Goal: Find specific page/section

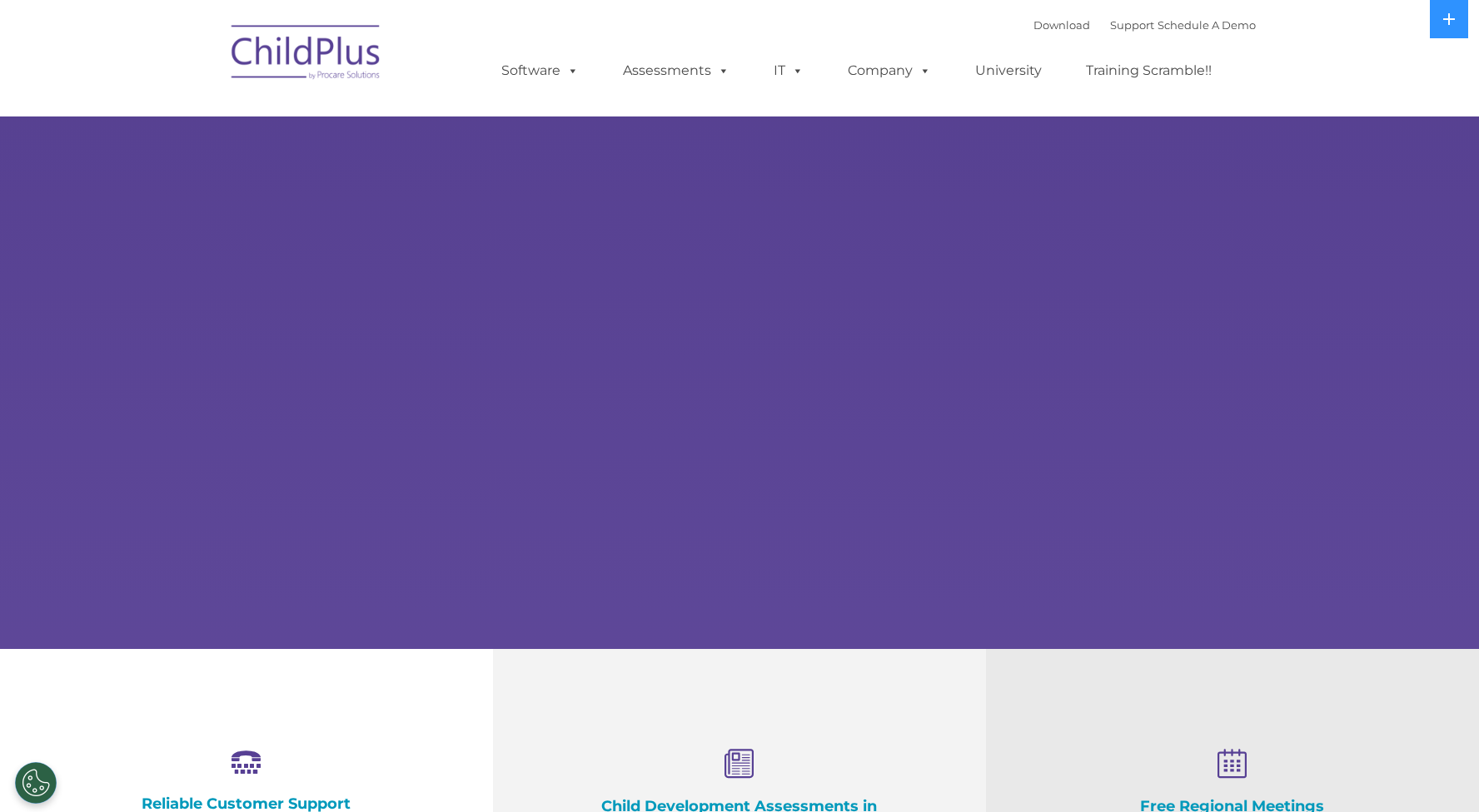
select select "MEDIUM"
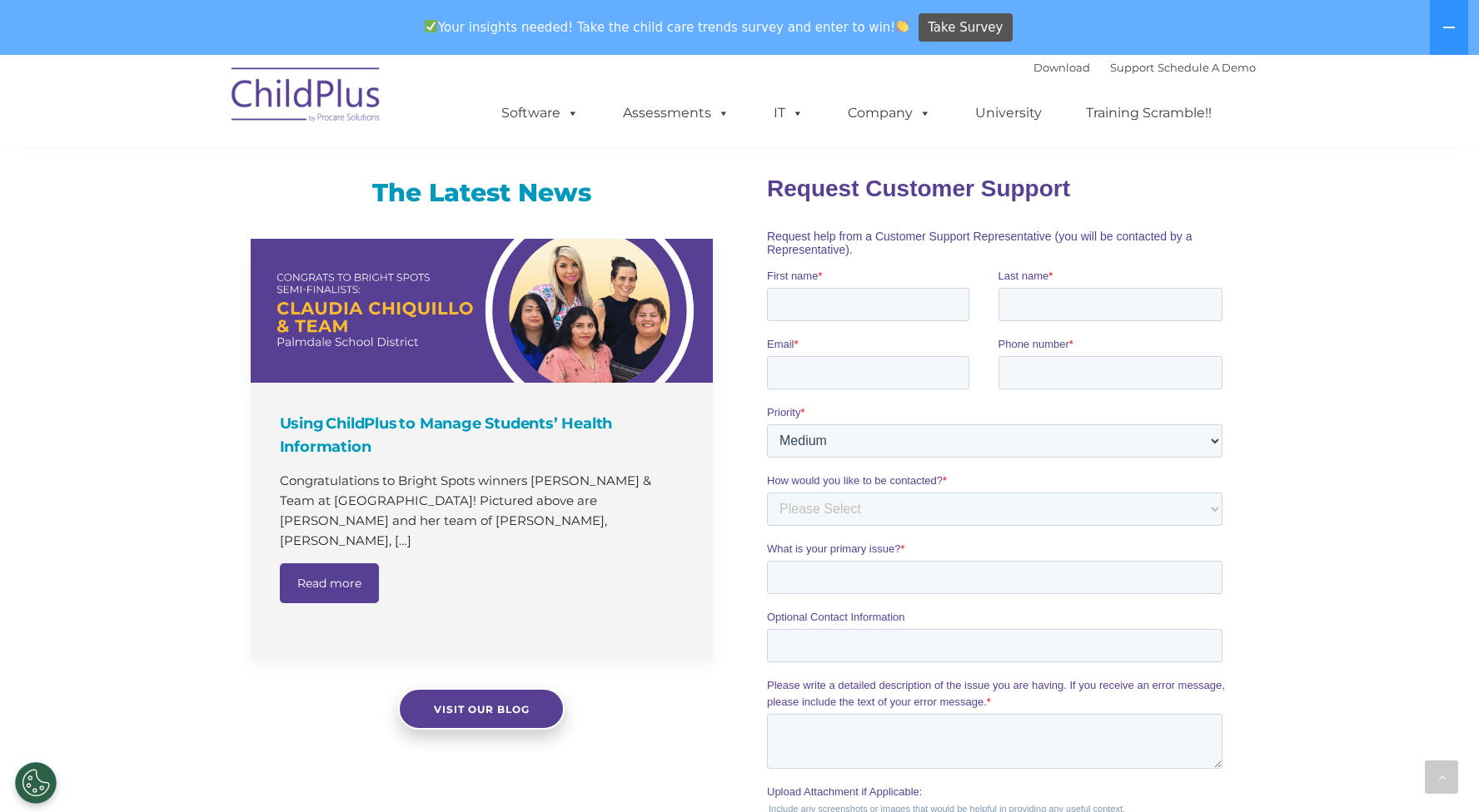
scroll to position [1019, 0]
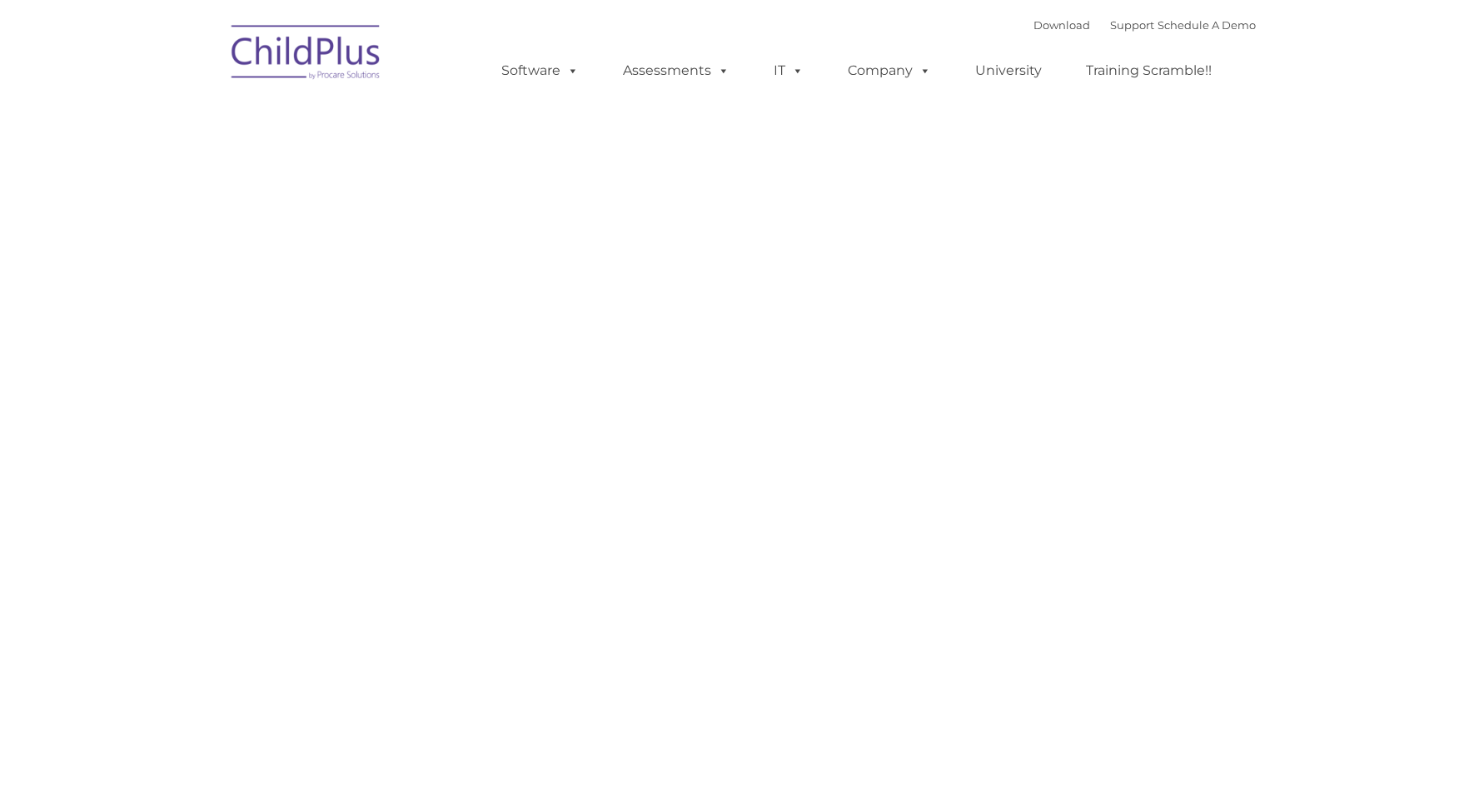
type input ""
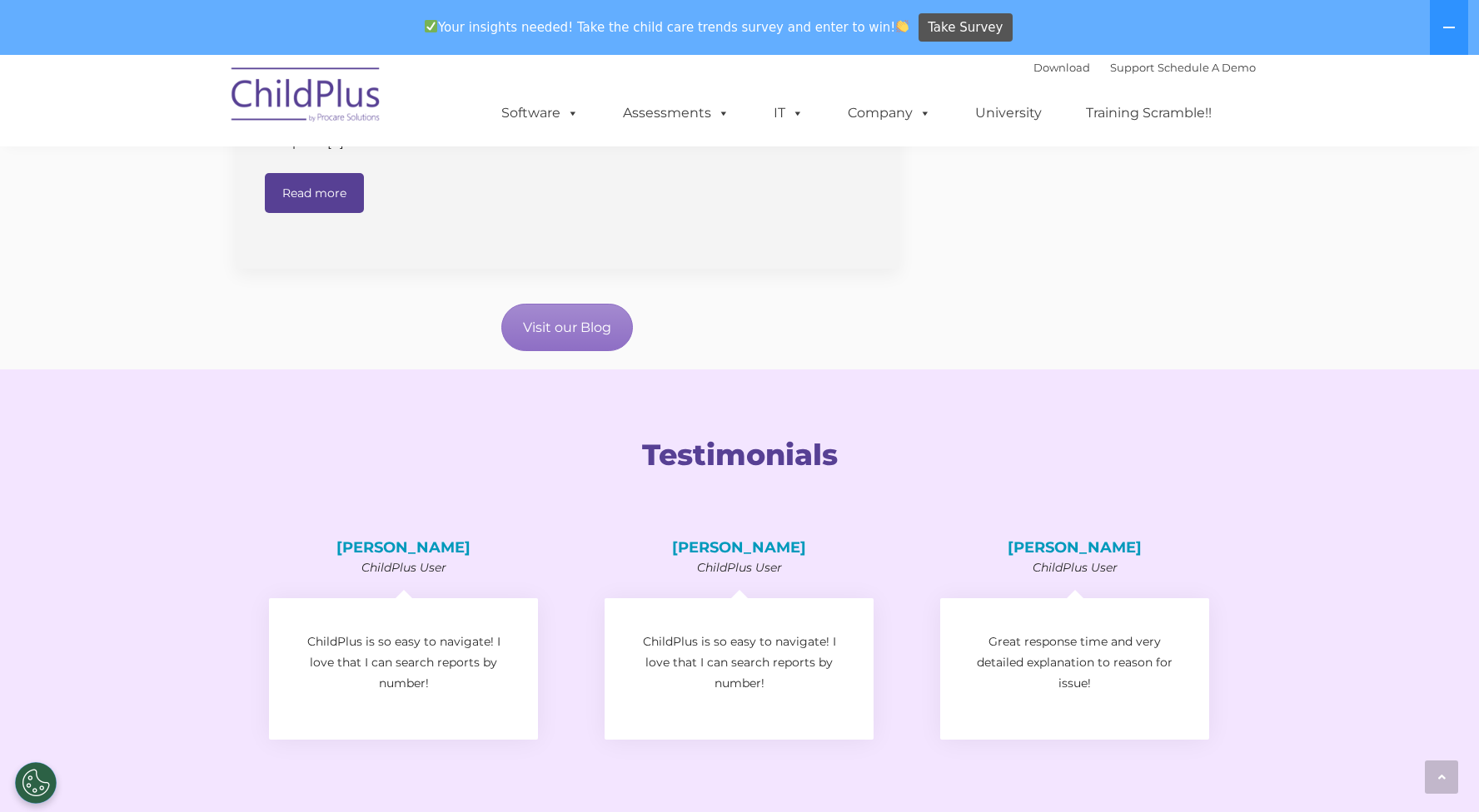
scroll to position [2851, 0]
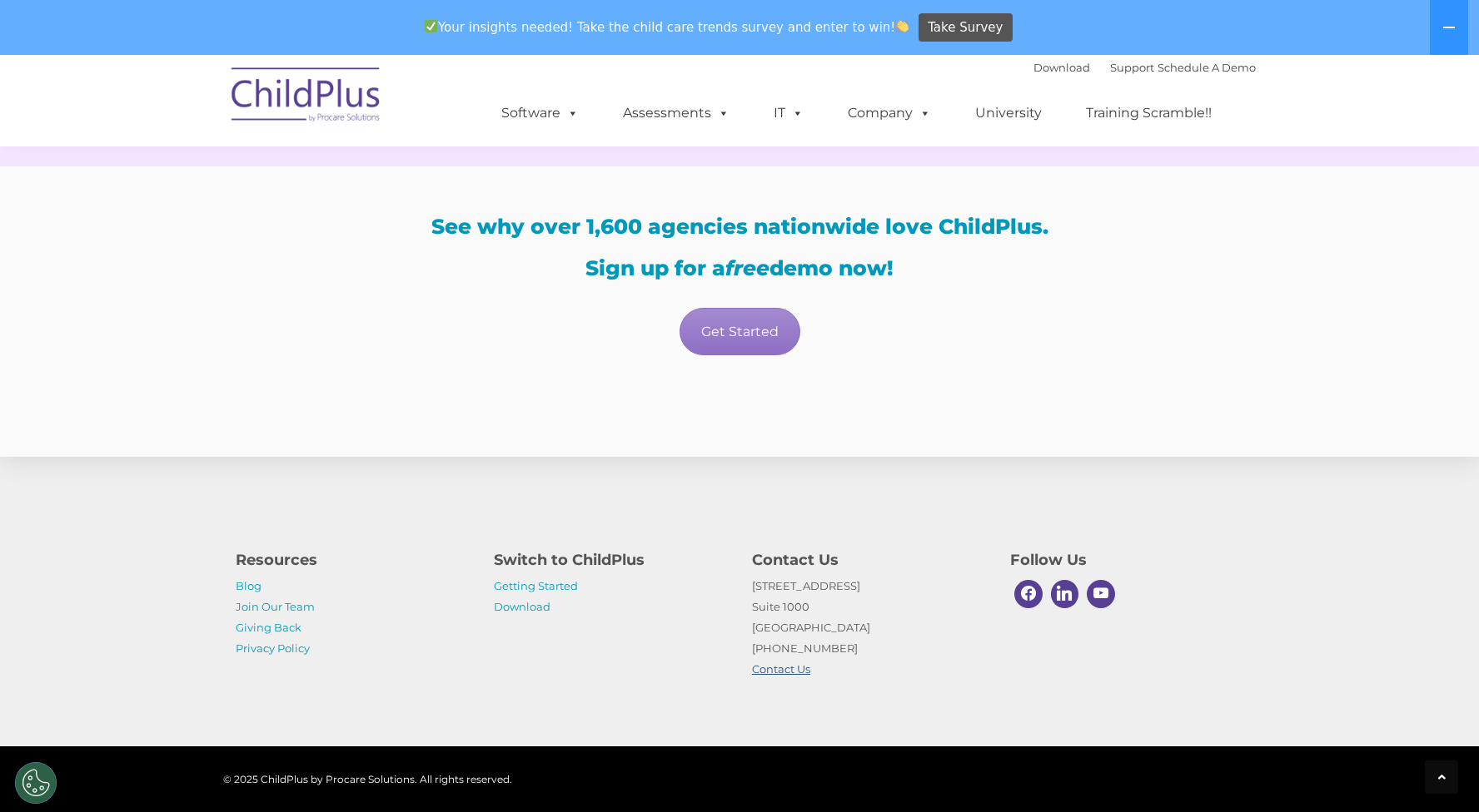
click at [781, 669] on link "Contact Us" at bounding box center [781, 669] width 58 height 14
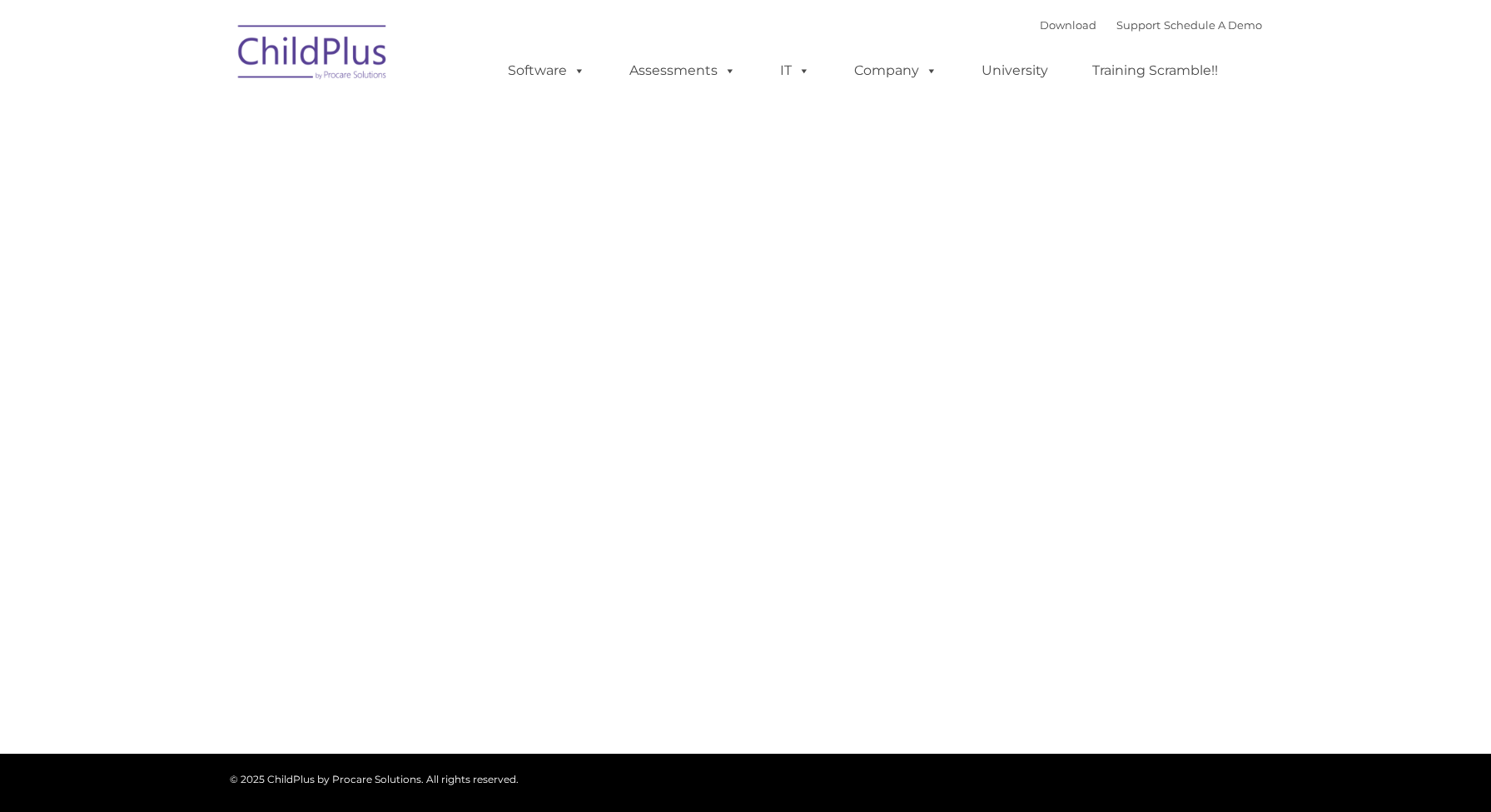
type input ""
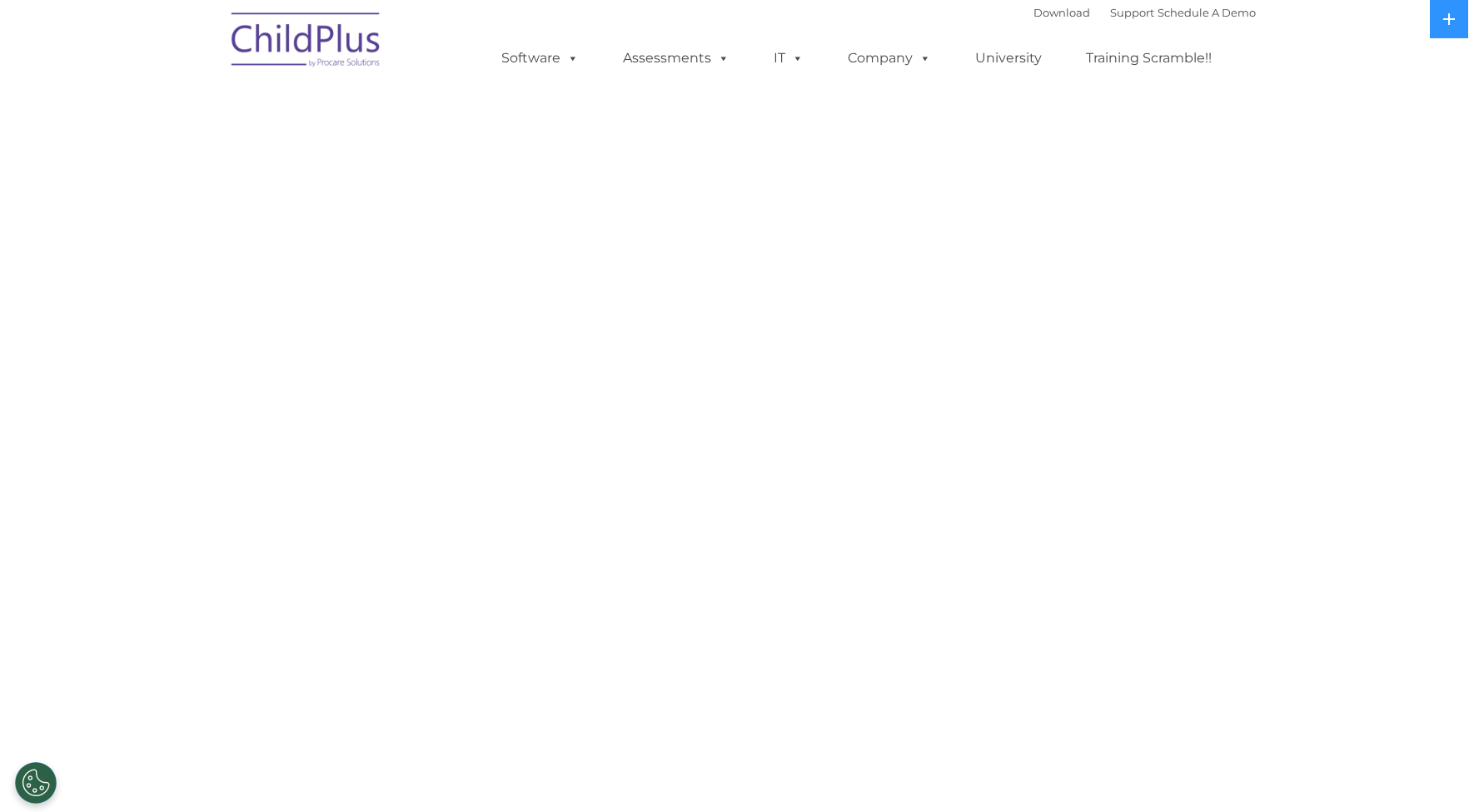
select select "MEDIUM"
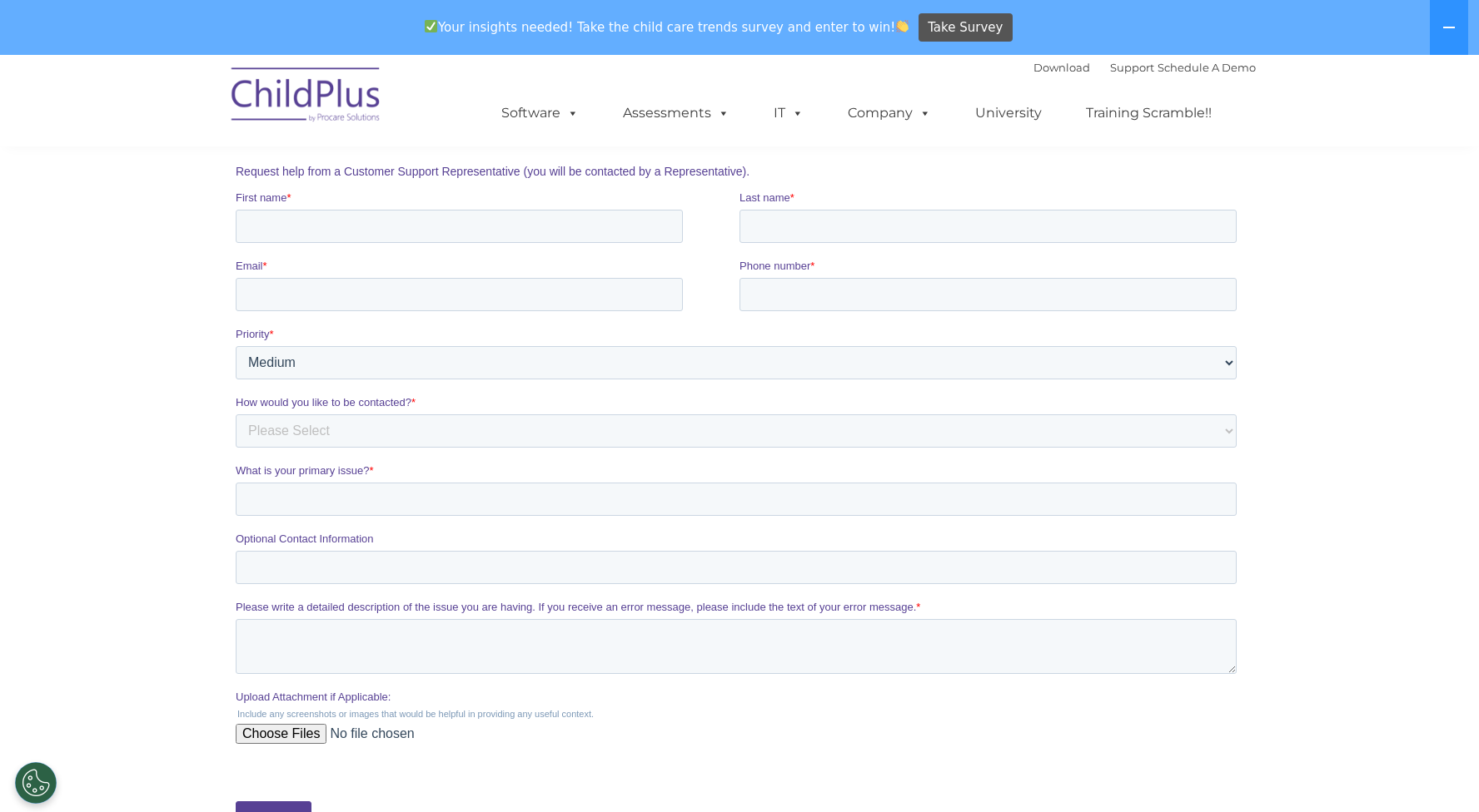
scroll to position [671, 0]
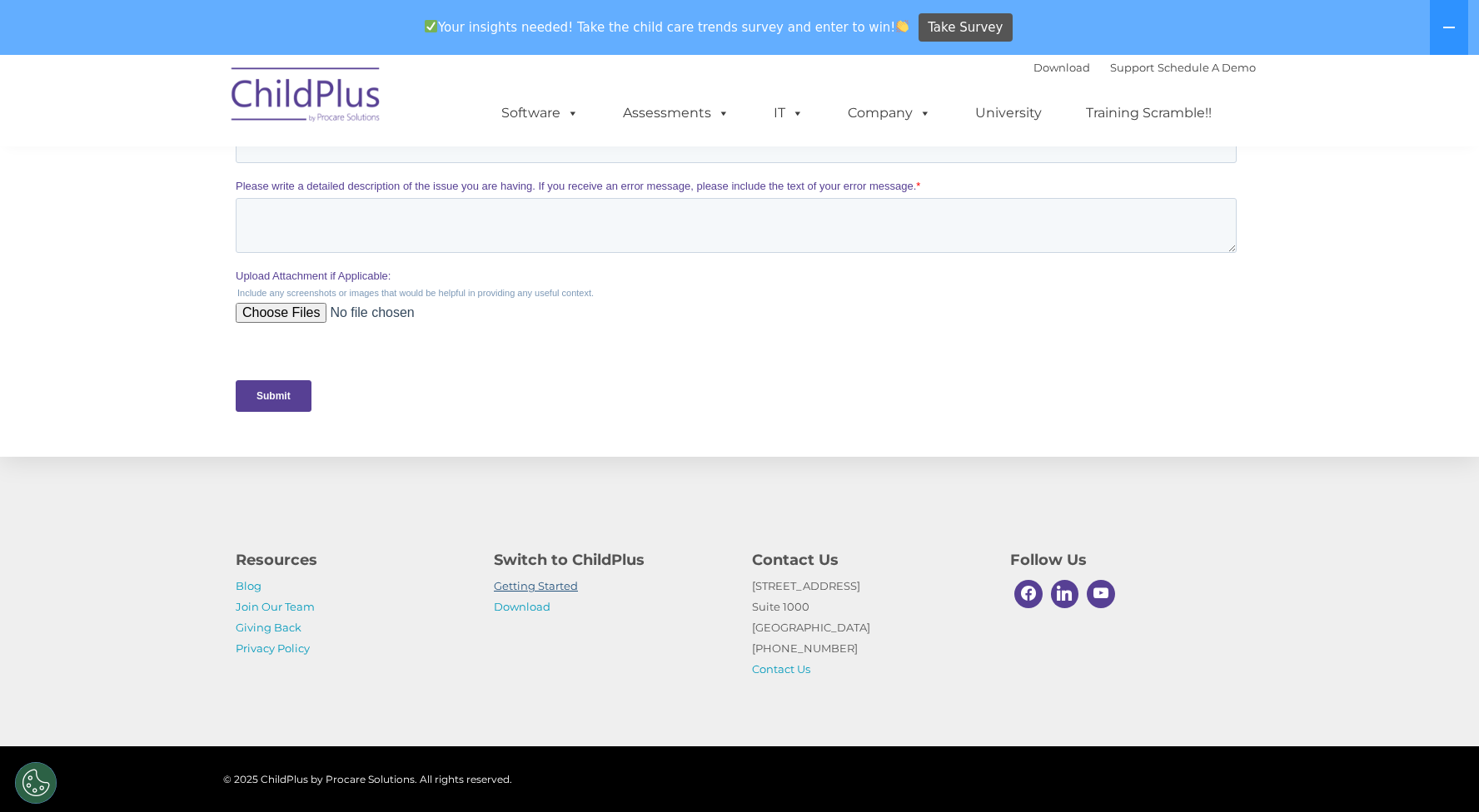
click at [528, 586] on link "Getting Started" at bounding box center [535, 585] width 84 height 14
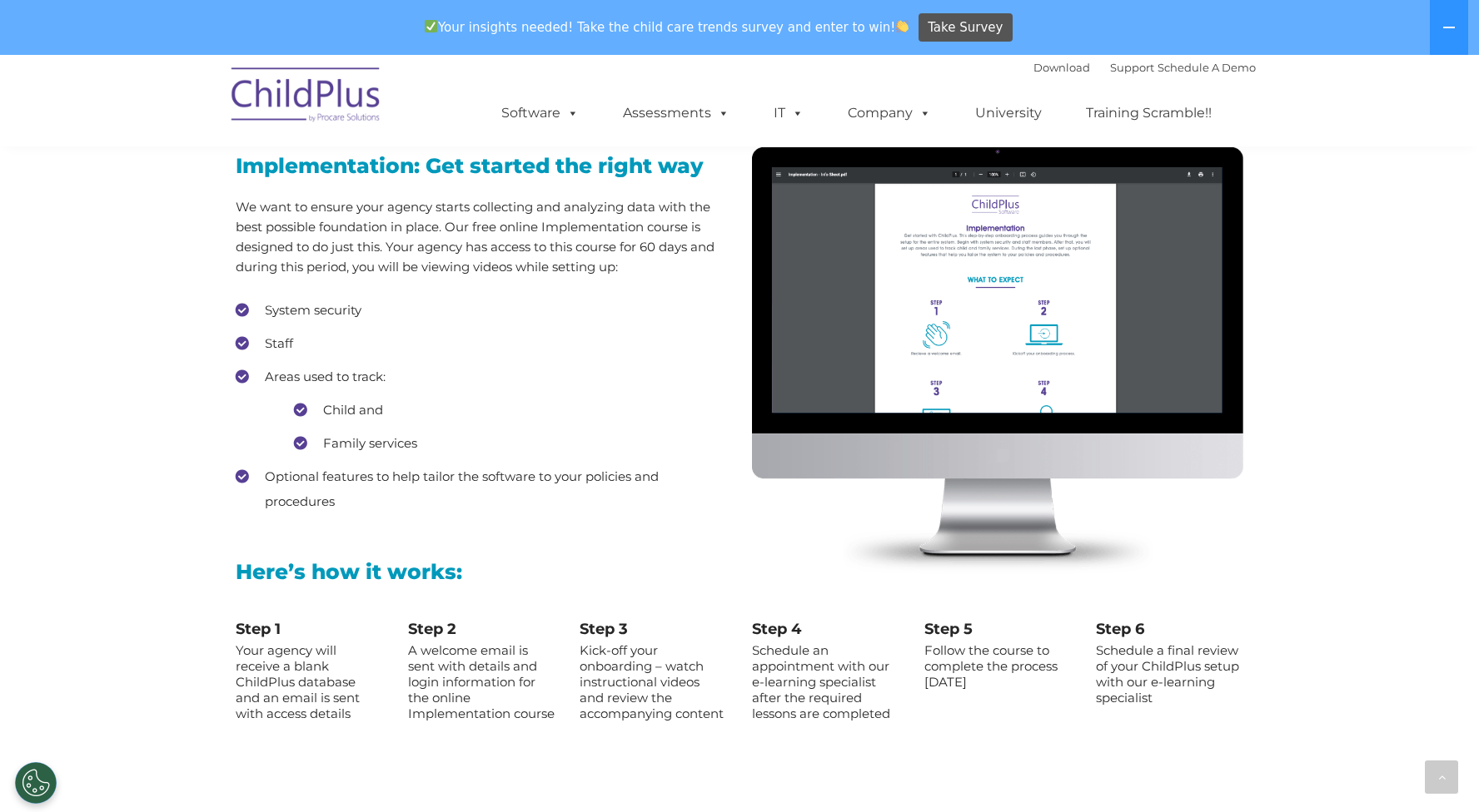
scroll to position [1478, 0]
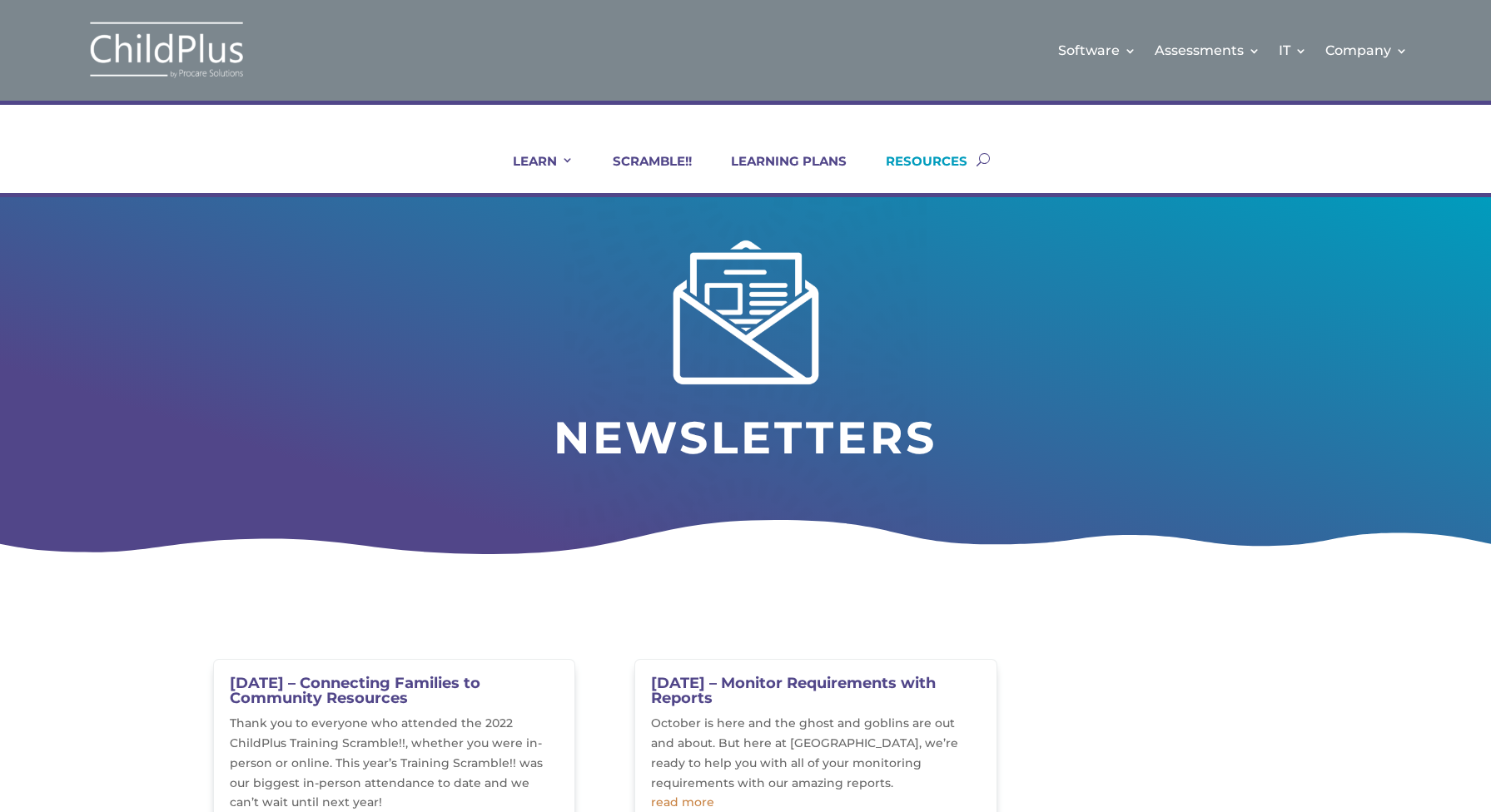
click at [932, 160] on link "RESOURCES" at bounding box center [916, 174] width 102 height 40
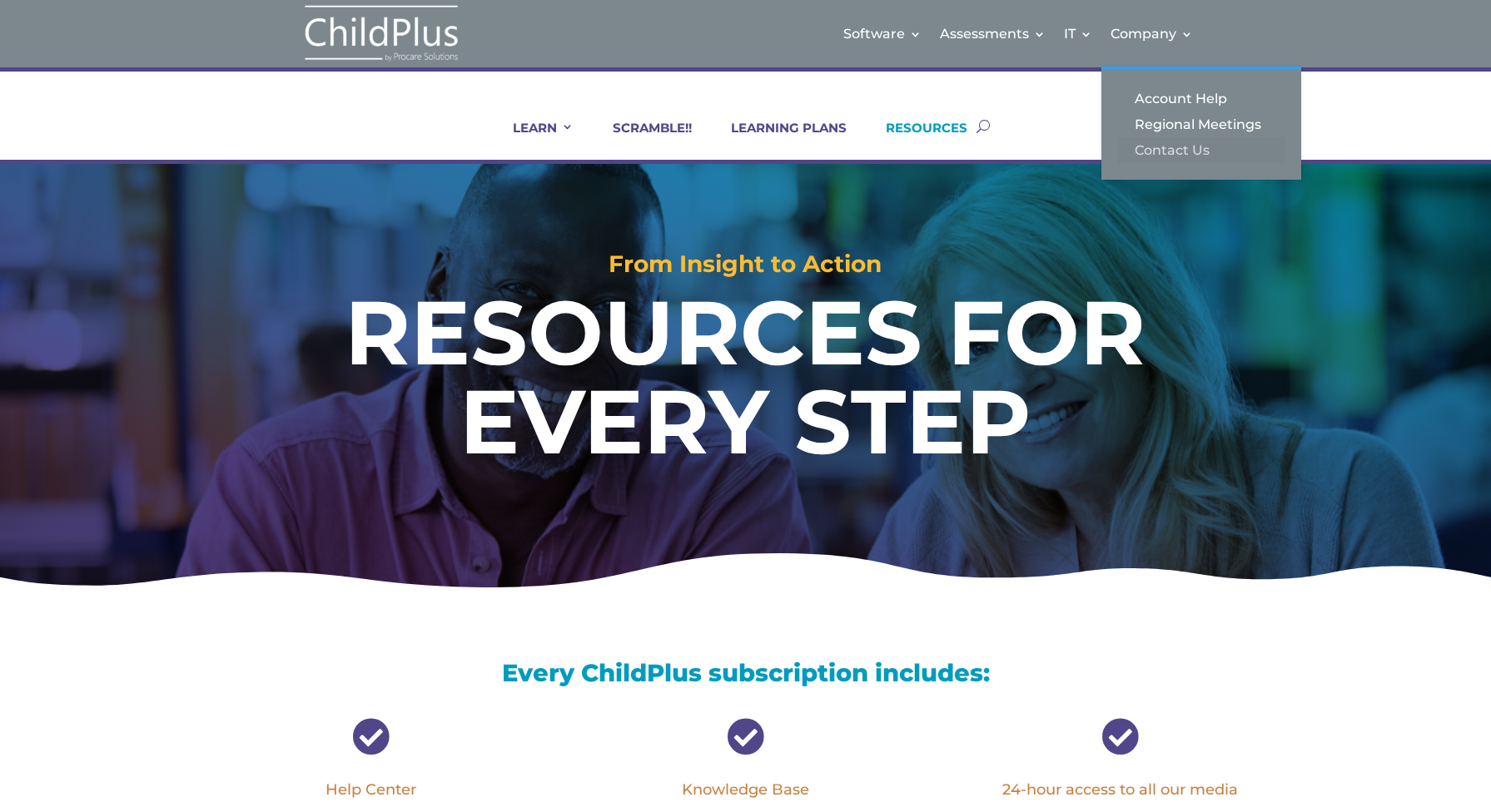
click at [1158, 152] on link "Contact Us" at bounding box center [1201, 150] width 166 height 26
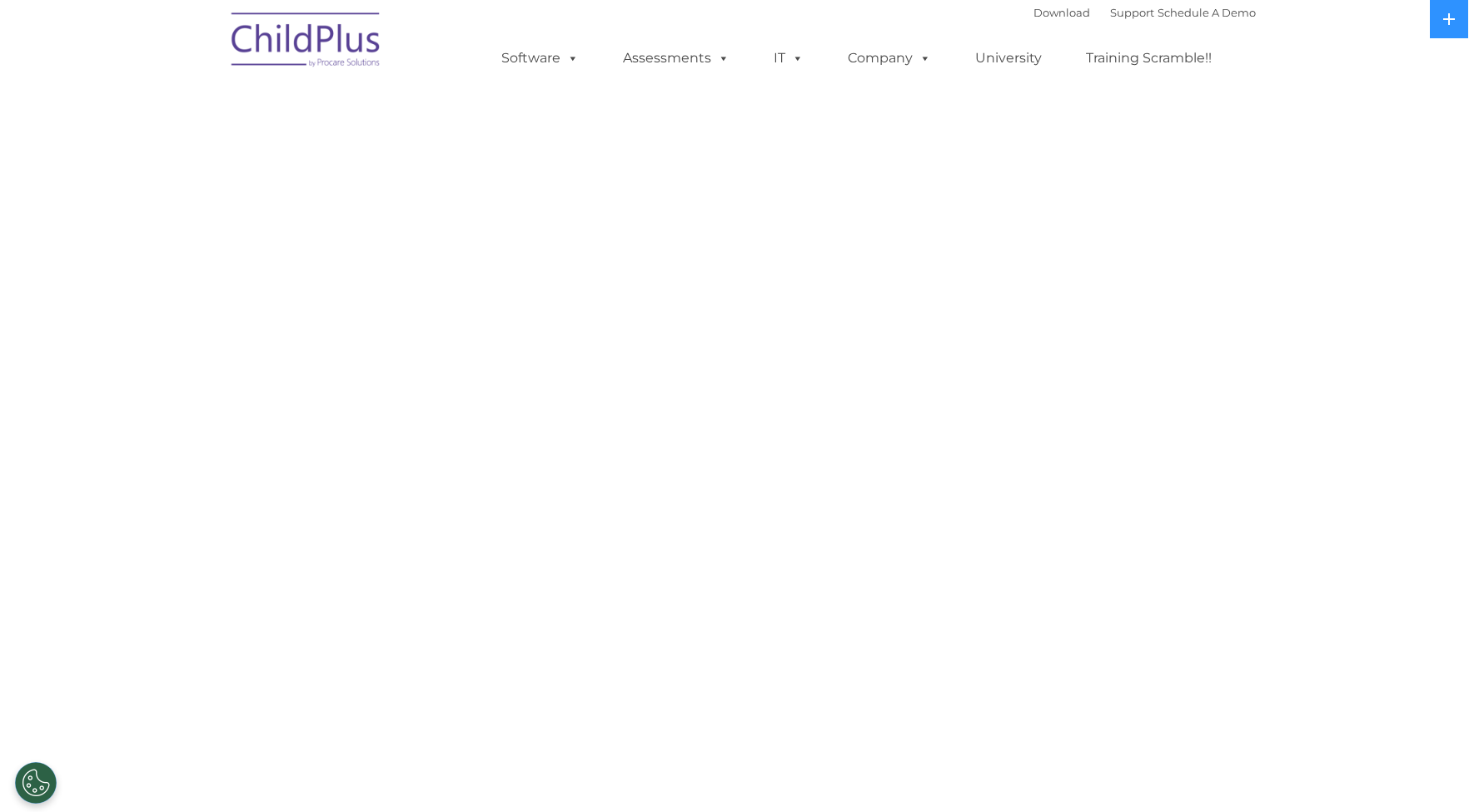
select select "MEDIUM"
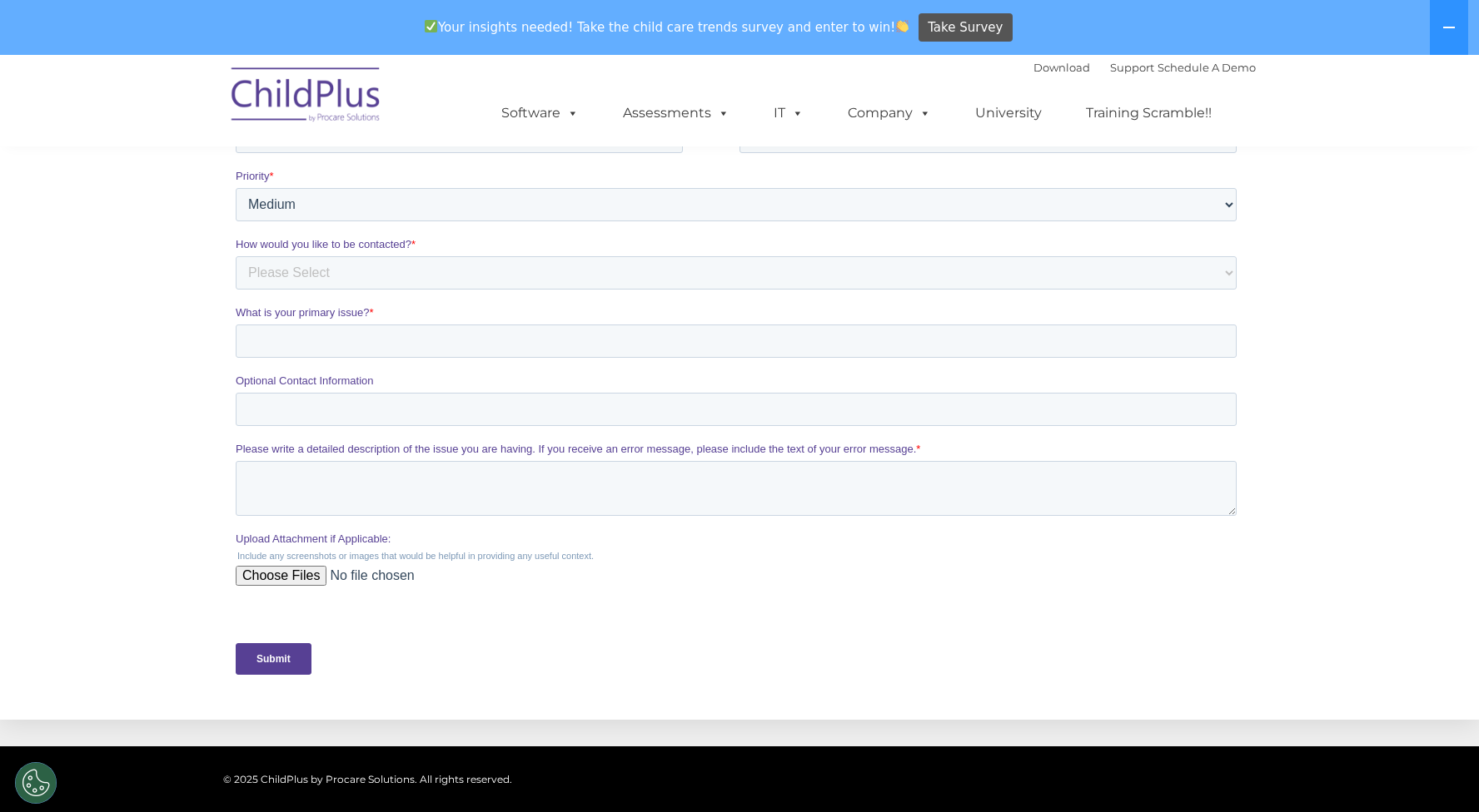
scroll to position [417, 0]
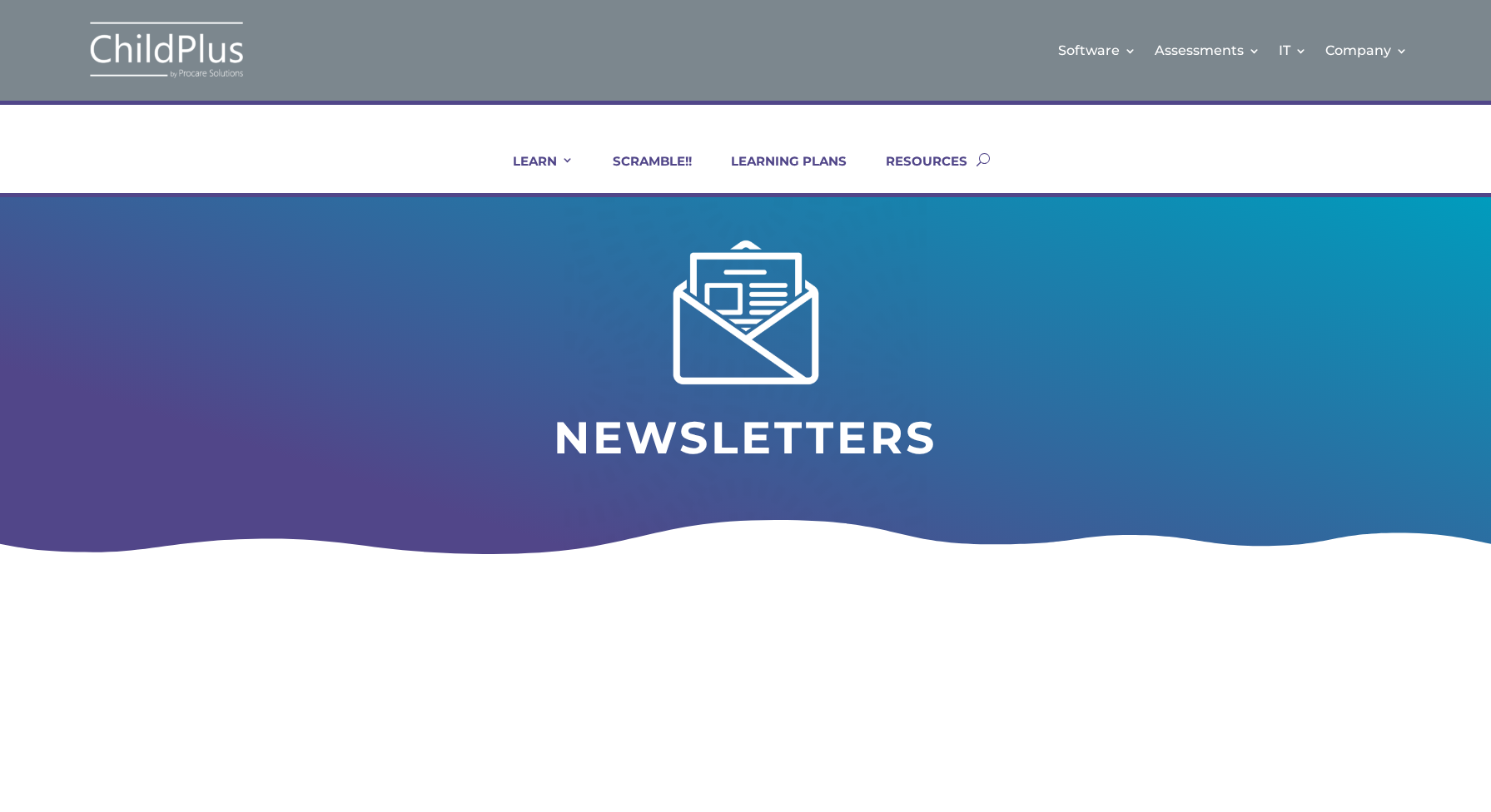
click at [759, 338] on img at bounding box center [746, 311] width 160 height 145
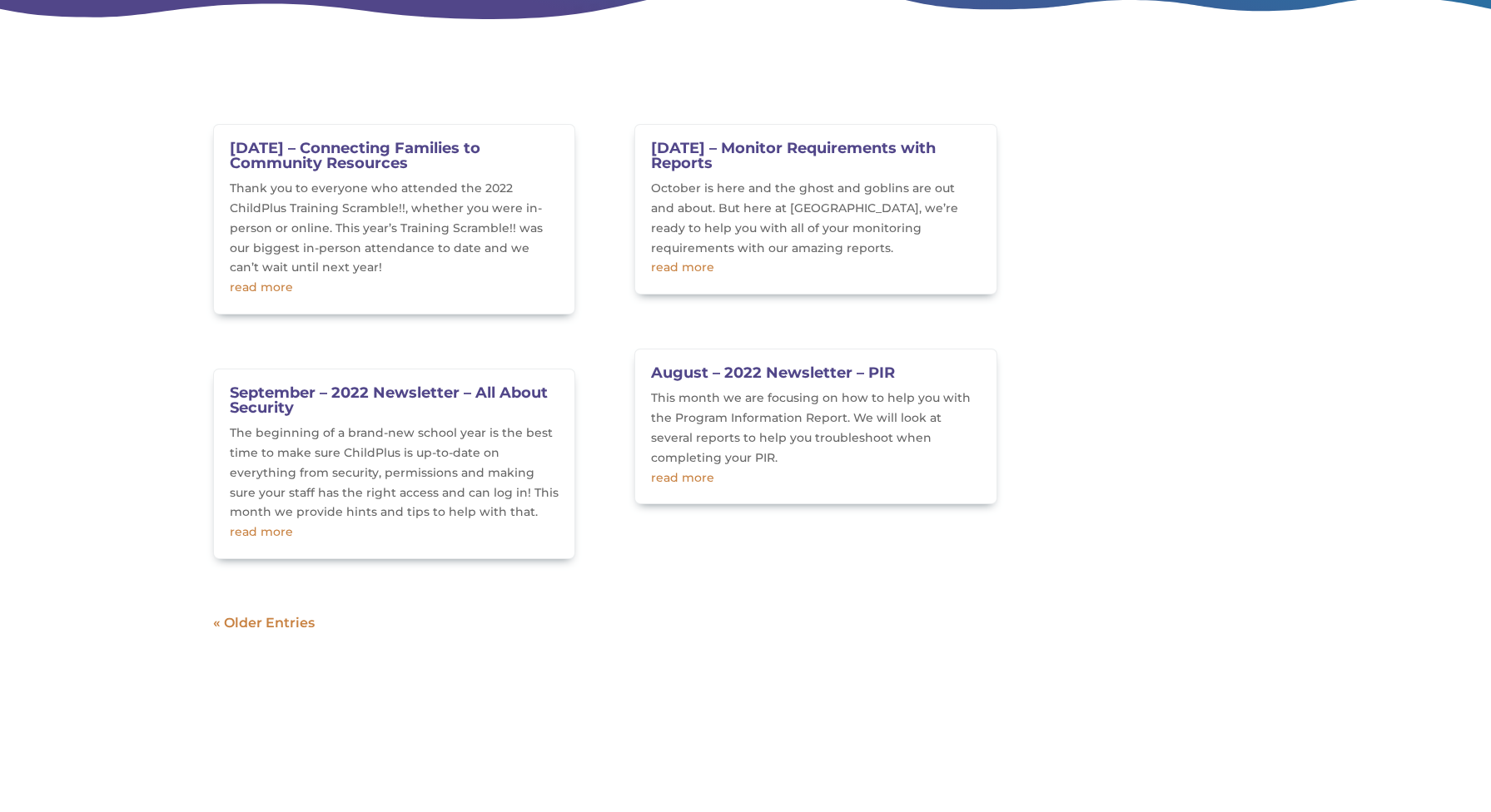
scroll to position [533, 0]
